Goal: Check status: Check status

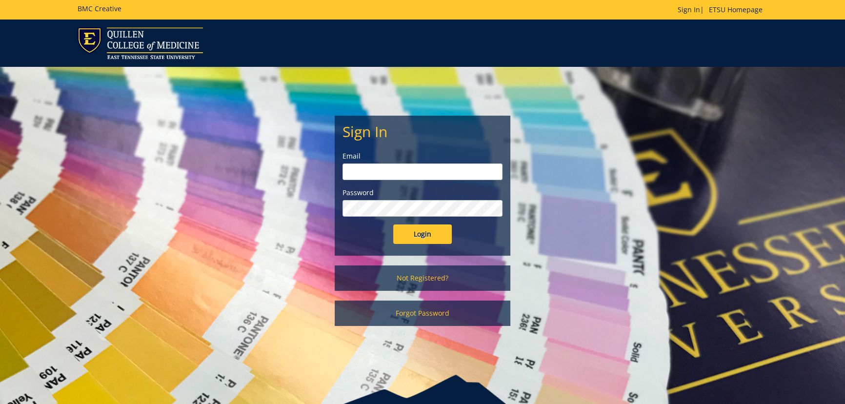
type input "[EMAIL_ADDRESS][DOMAIN_NAME]"
click at [423, 241] on input "Login" at bounding box center [422, 234] width 59 height 20
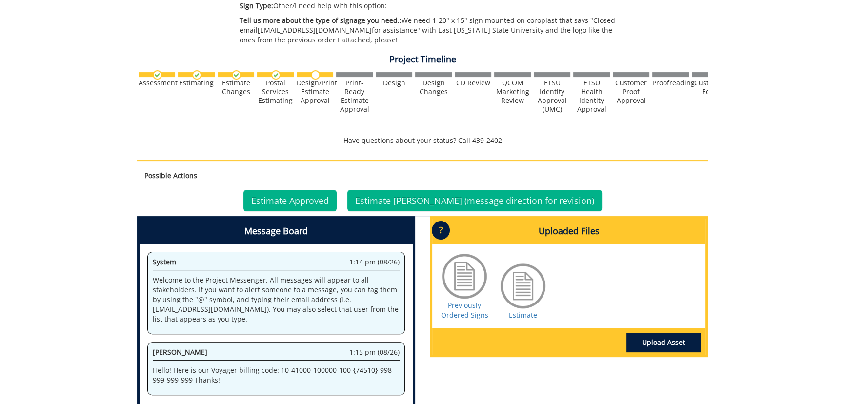
scroll to position [355, 0]
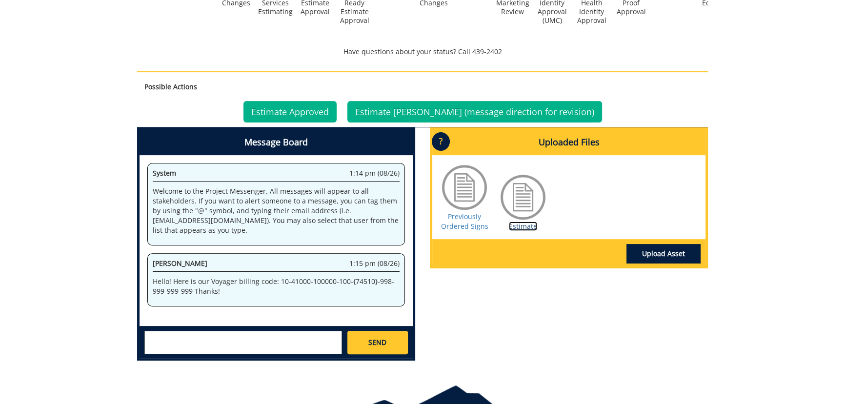
click at [522, 224] on link "Estimate" at bounding box center [523, 226] width 28 height 9
click at [322, 108] on link "Estimate Approved" at bounding box center [289, 111] width 93 height 21
